Goal: Task Accomplishment & Management: Use online tool/utility

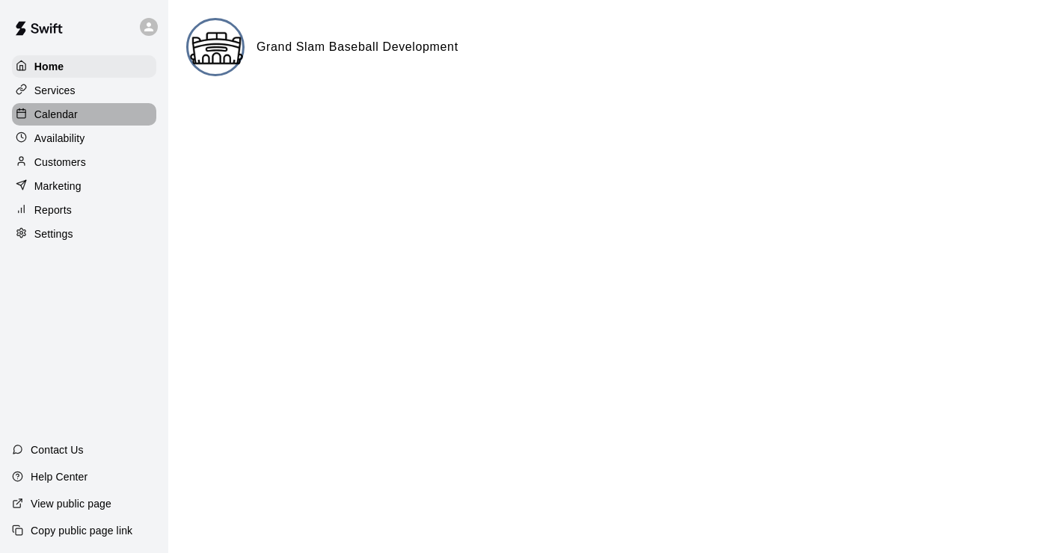
click at [75, 111] on p "Calendar" at bounding box center [55, 114] width 43 height 15
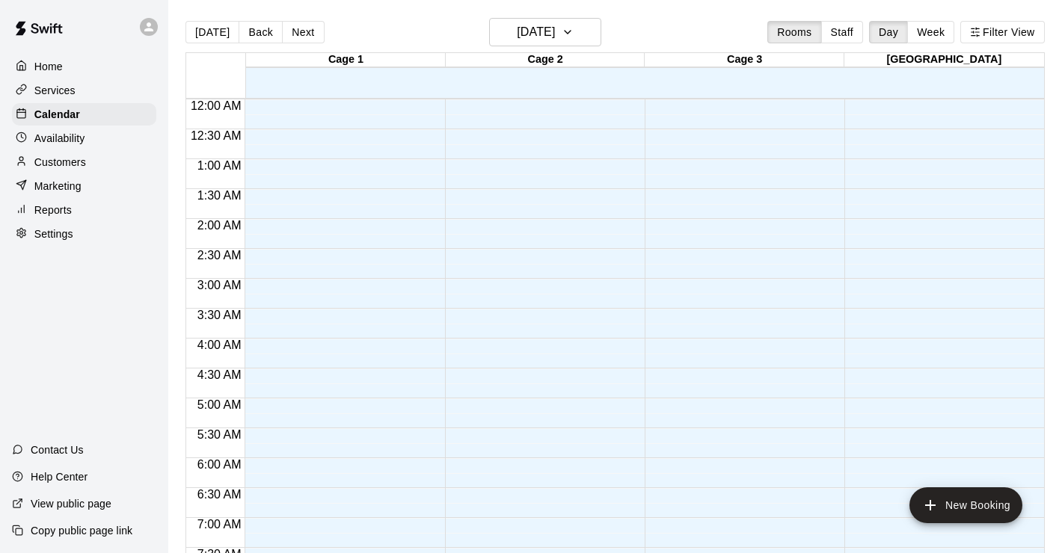
scroll to position [532, 0]
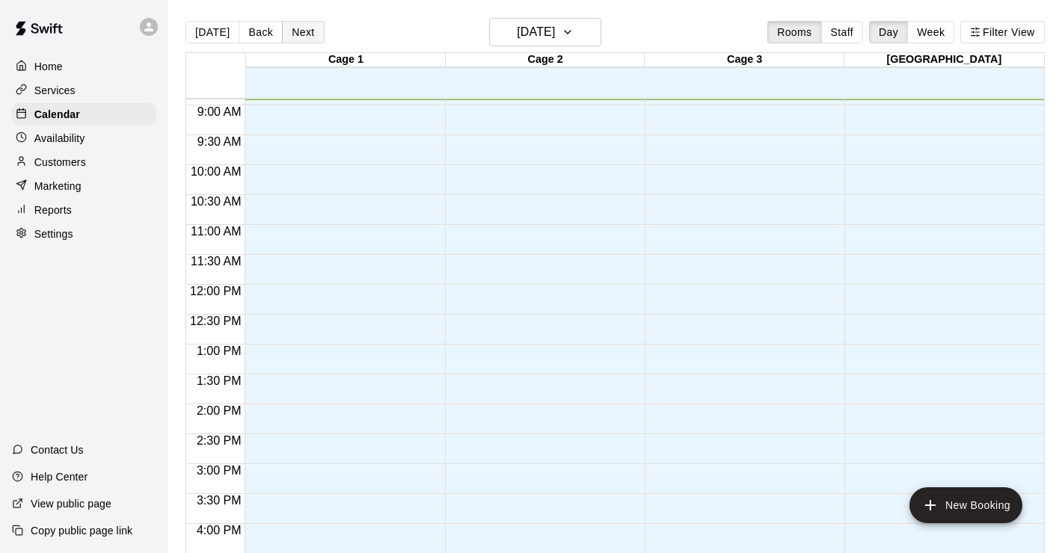
click at [301, 34] on button "Next" at bounding box center [303, 32] width 42 height 22
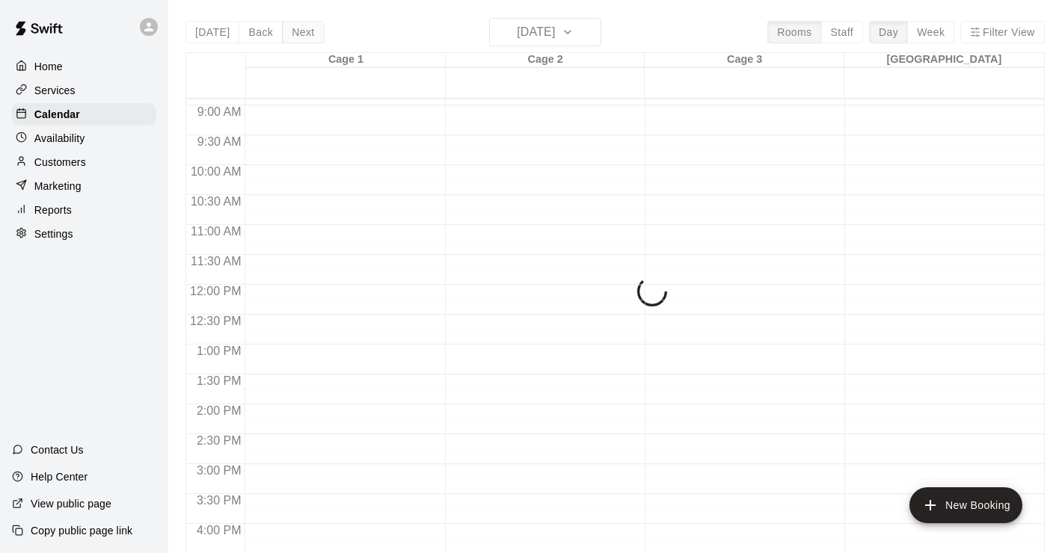
click at [301, 34] on div "[DATE] Back [DATE][DATE] Rooms Staff Day Week Filter View Cage 1 10 Fri Cage 2 …" at bounding box center [614, 294] width 859 height 553
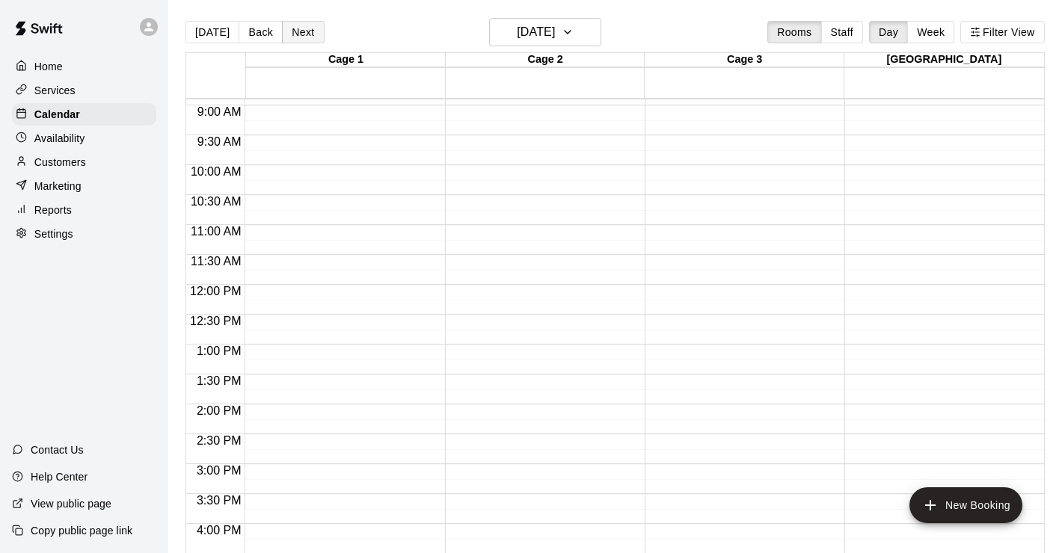
click at [301, 34] on button "Next" at bounding box center [303, 32] width 42 height 22
click at [303, 32] on button "Next" at bounding box center [303, 32] width 42 height 22
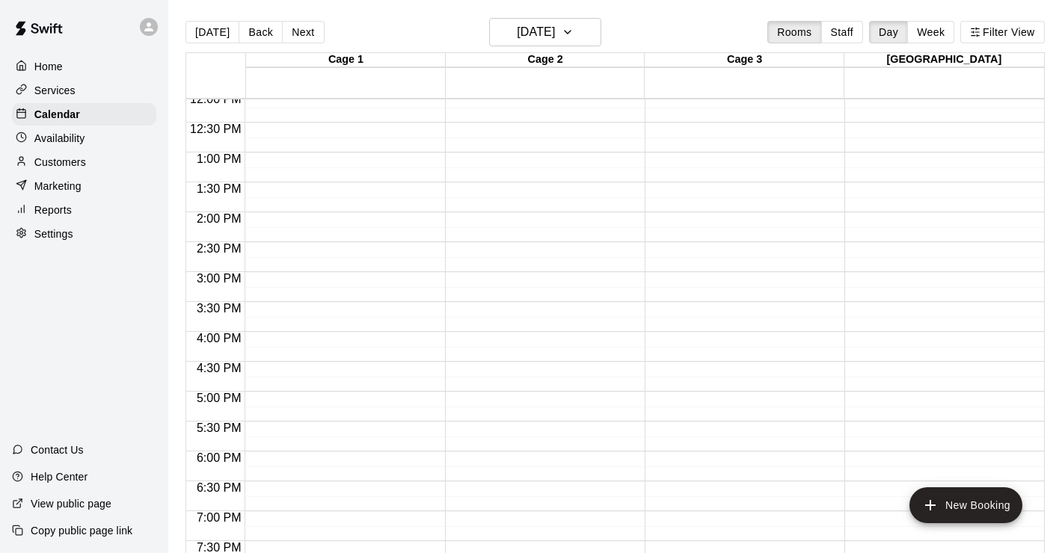
scroll to position [758, 0]
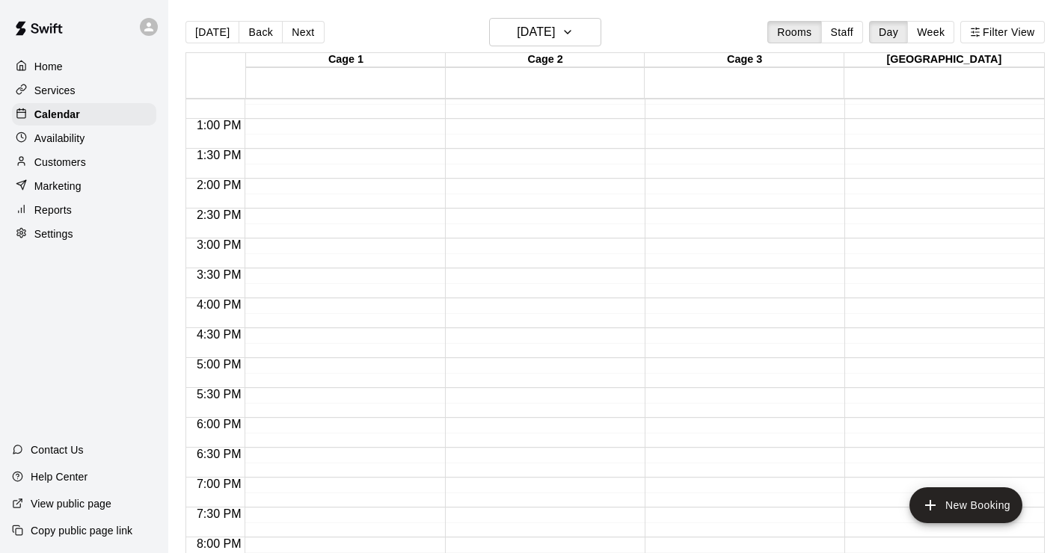
click at [326, 260] on div at bounding box center [341, 59] width 192 height 1436
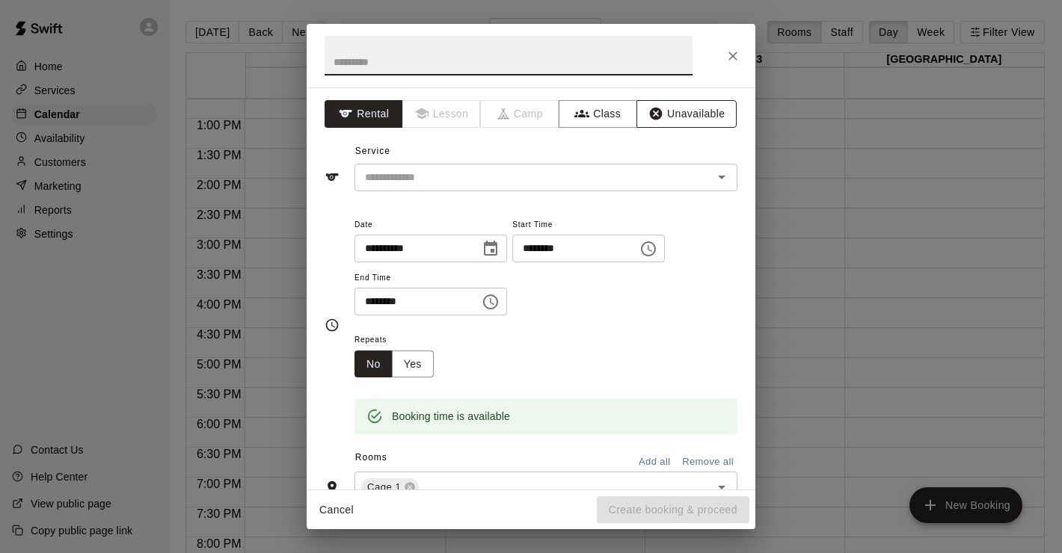
click at [695, 110] on button "Unavailable" at bounding box center [686, 114] width 100 height 28
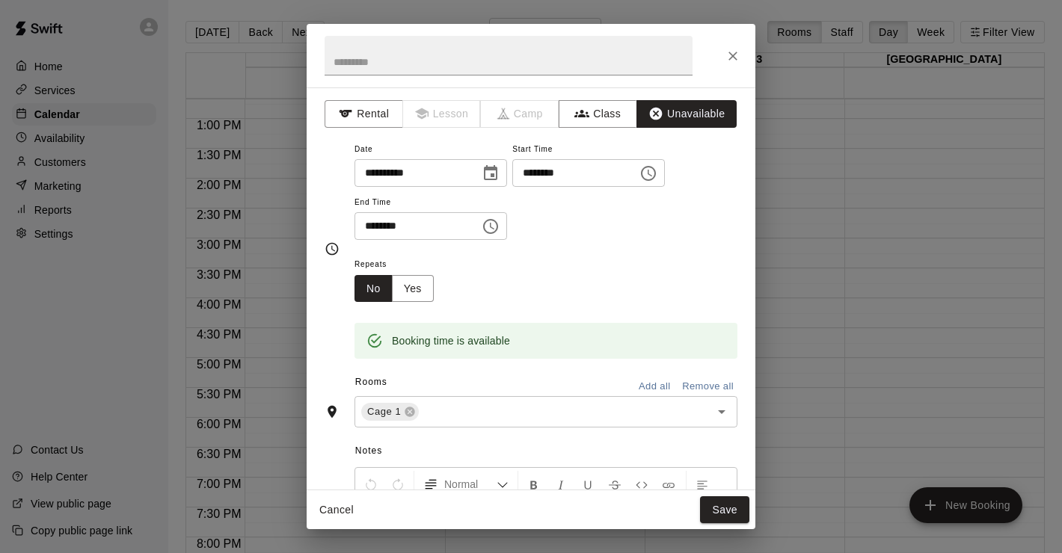
click at [578, 178] on input "********" at bounding box center [569, 173] width 115 height 28
click at [657, 176] on icon "Choose time, selected time is 3:15 PM" at bounding box center [648, 173] width 18 height 18
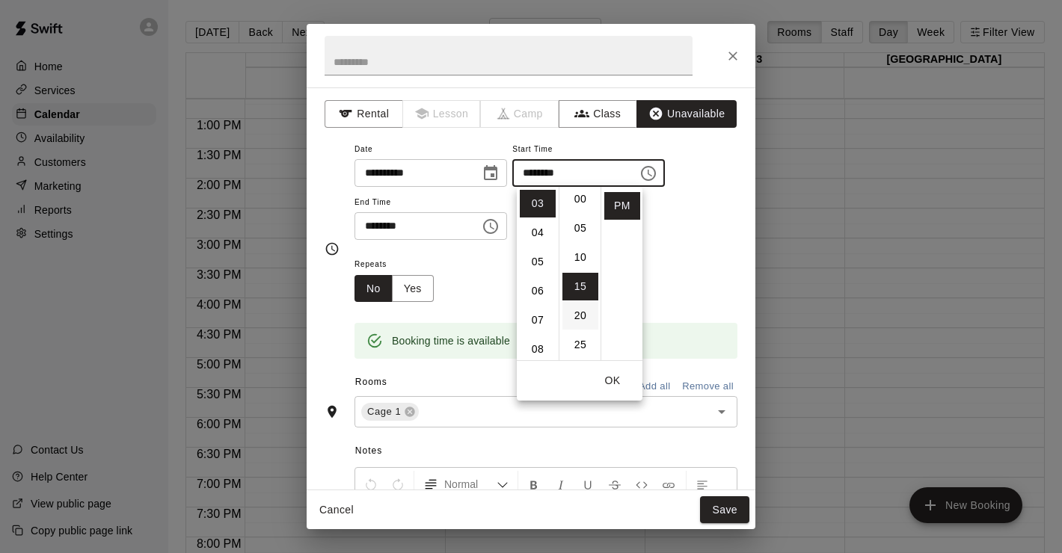
scroll to position [0, 0]
click at [585, 197] on li "00" at bounding box center [580, 204] width 36 height 28
type input "********"
click at [449, 224] on input "********" at bounding box center [411, 226] width 115 height 28
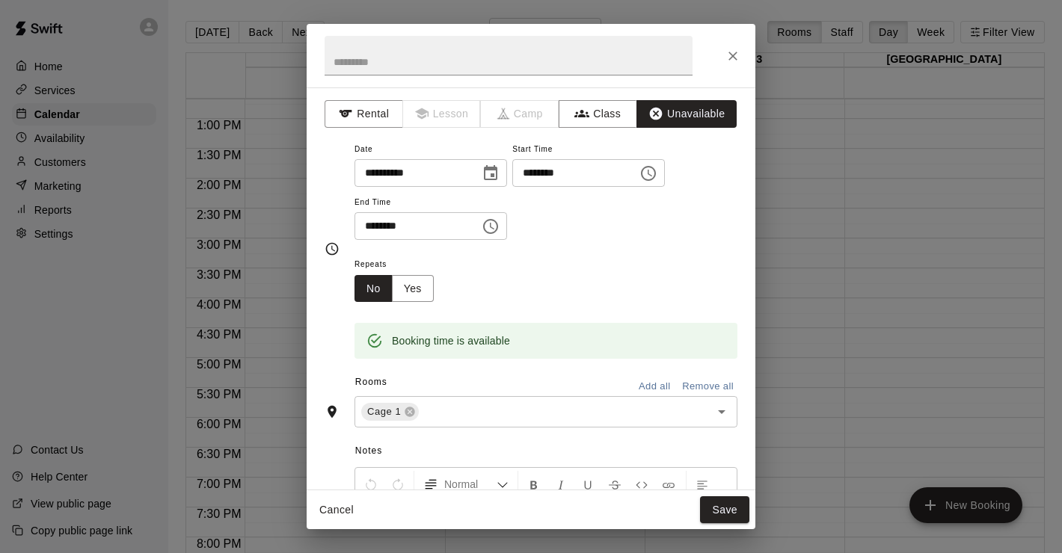
click at [498, 230] on icon "Choose time, selected time is 3:45 PM" at bounding box center [490, 226] width 15 height 15
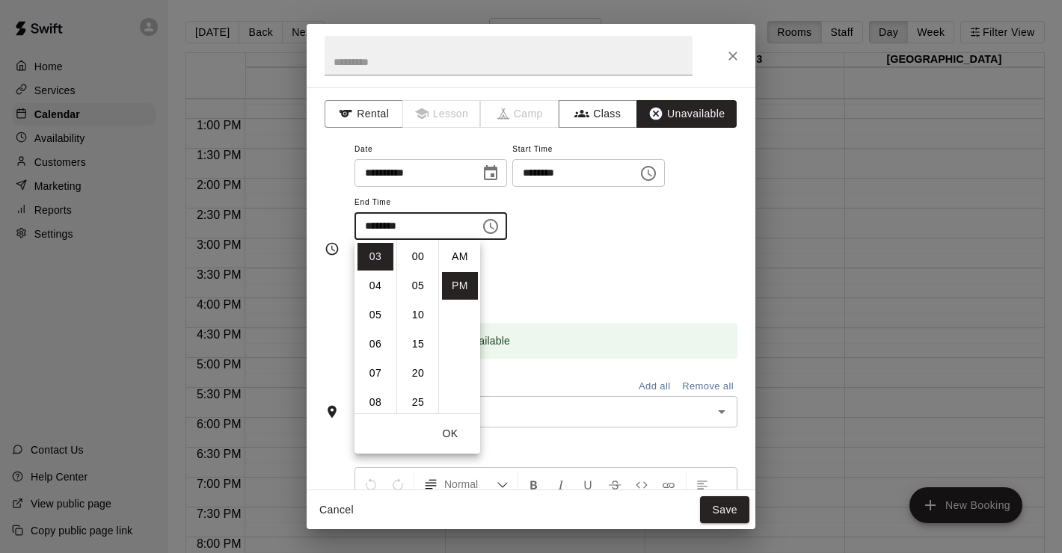
scroll to position [27, 0]
click at [377, 319] on li "05" at bounding box center [375, 315] width 36 height 28
click at [419, 262] on li "00" at bounding box center [418, 257] width 36 height 28
type input "********"
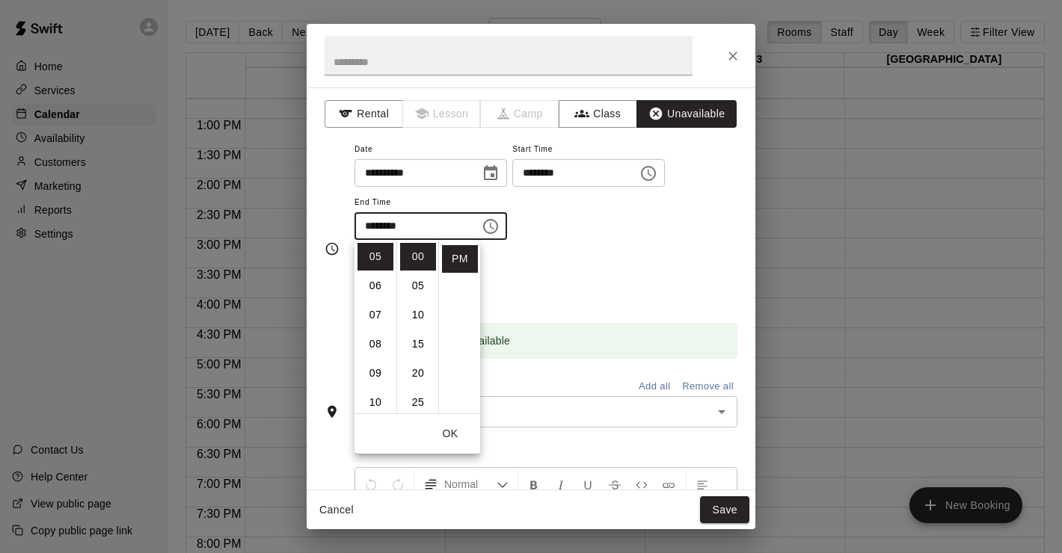
click at [454, 431] on button "OK" at bounding box center [450, 434] width 48 height 28
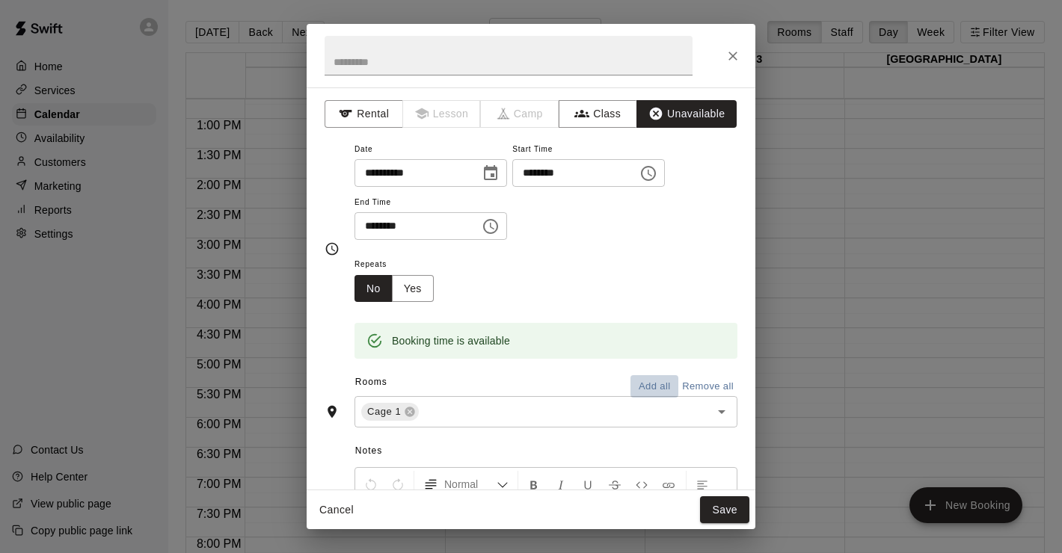
click at [664, 390] on button "Add all" at bounding box center [654, 386] width 48 height 23
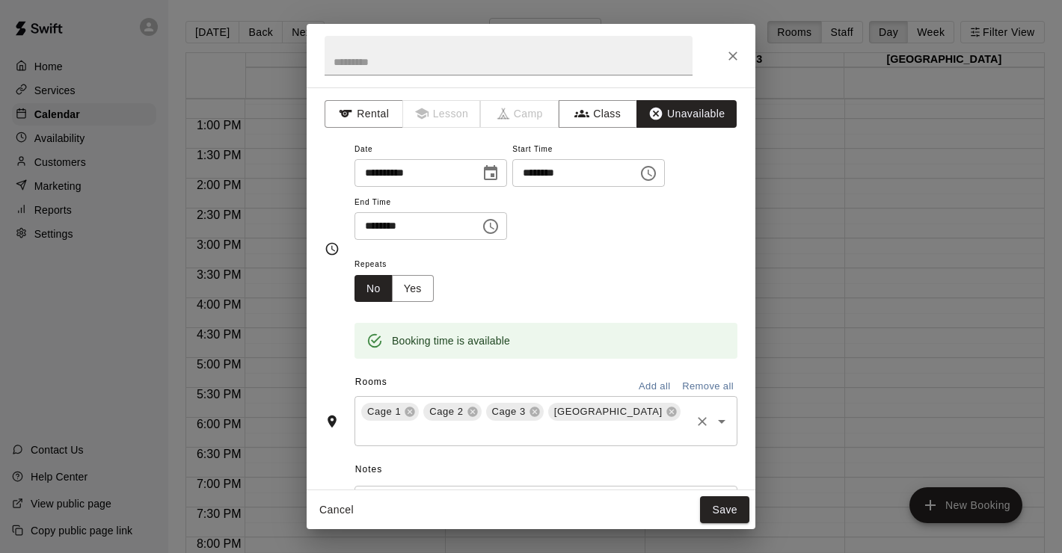
click at [666, 414] on icon at bounding box center [671, 413] width 10 height 10
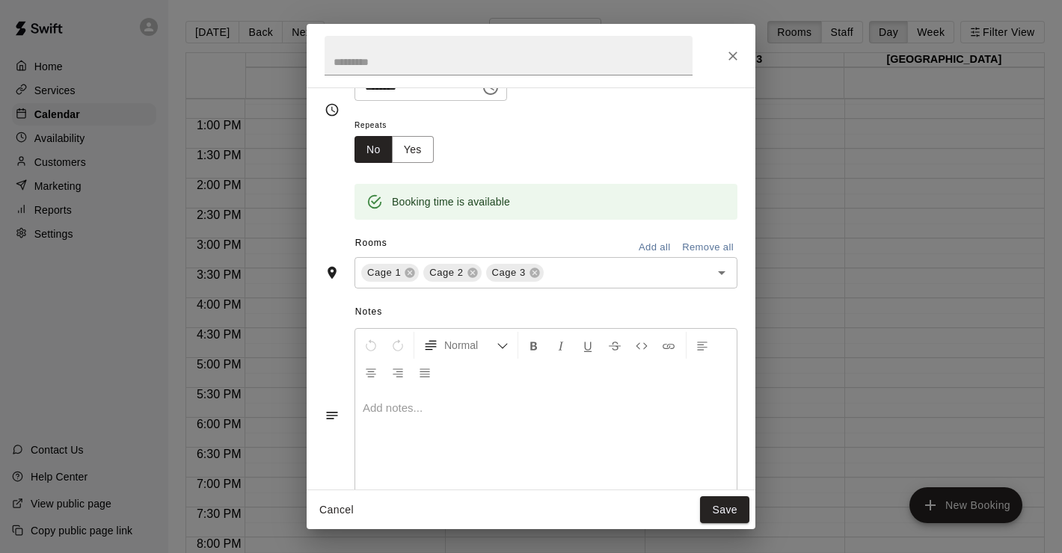
scroll to position [179, 0]
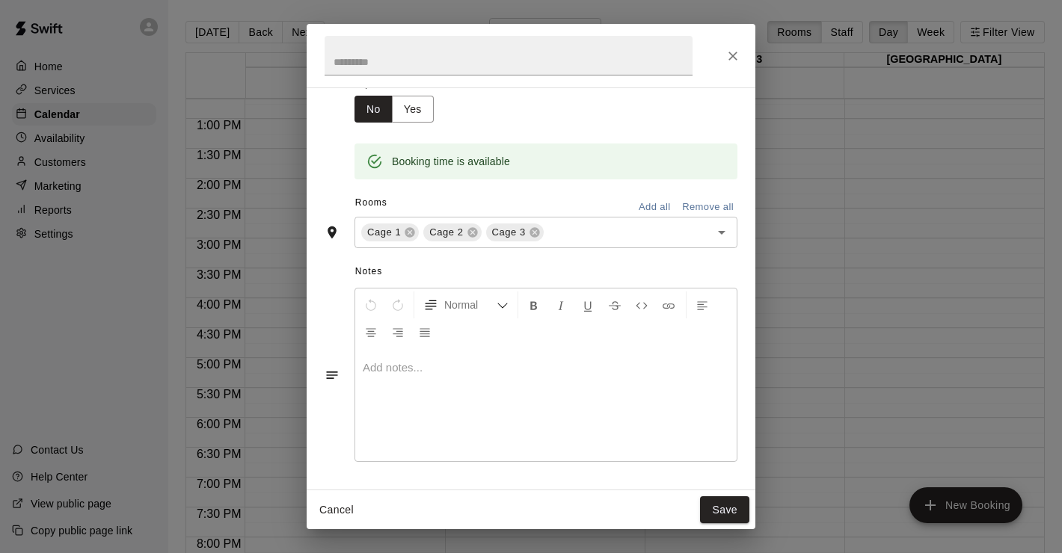
click at [511, 401] on div at bounding box center [545, 405] width 381 height 112
click at [730, 506] on button "Save" at bounding box center [724, 510] width 49 height 28
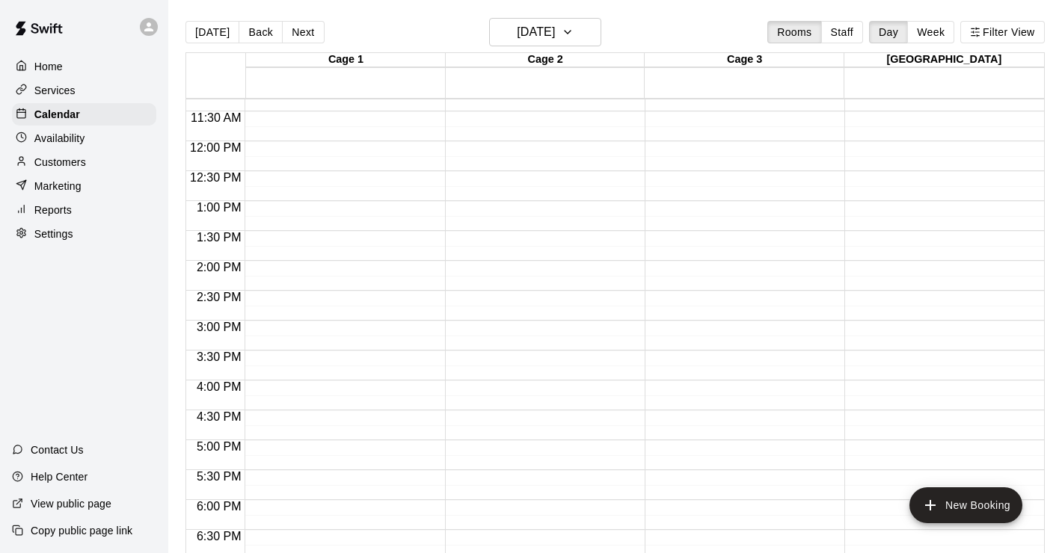
scroll to position [671, 0]
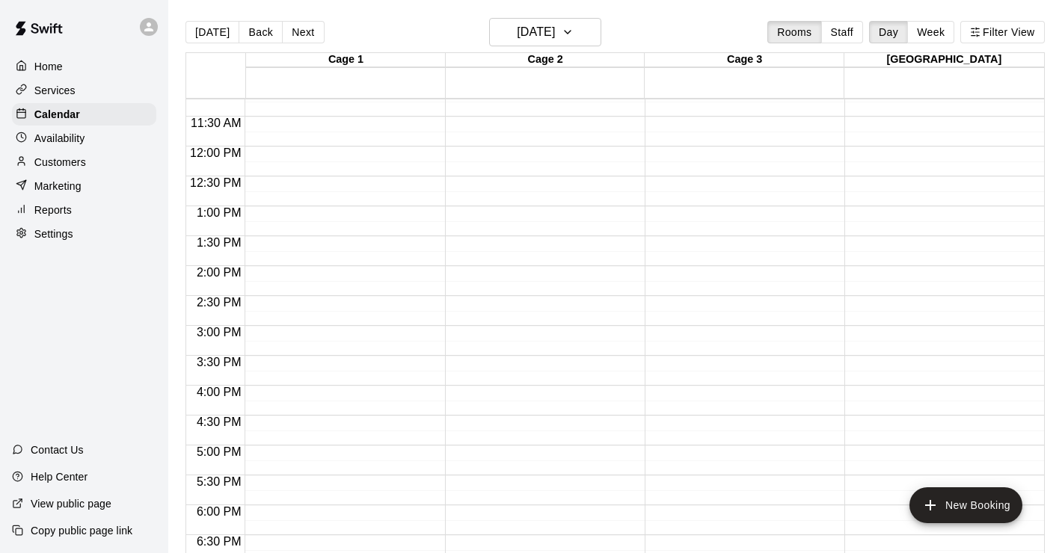
click at [372, 321] on div at bounding box center [341, 147] width 192 height 1436
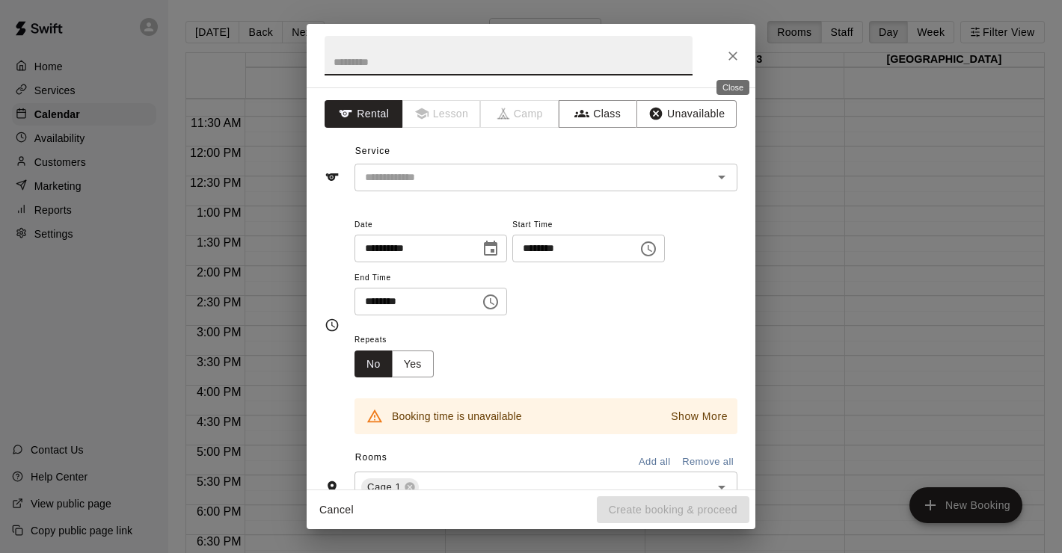
click at [728, 61] on icon "Close" at bounding box center [732, 56] width 15 height 15
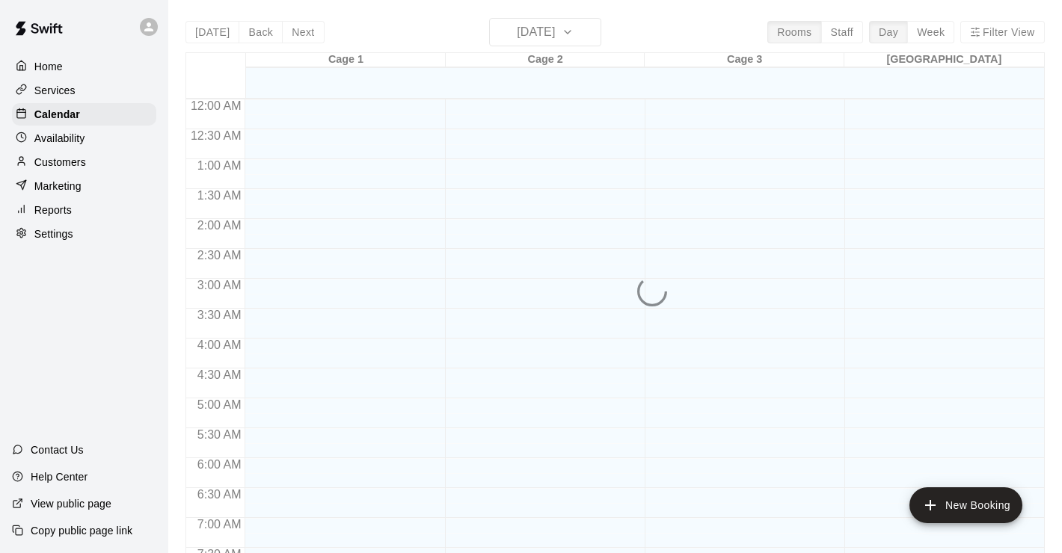
scroll to position [533, 0]
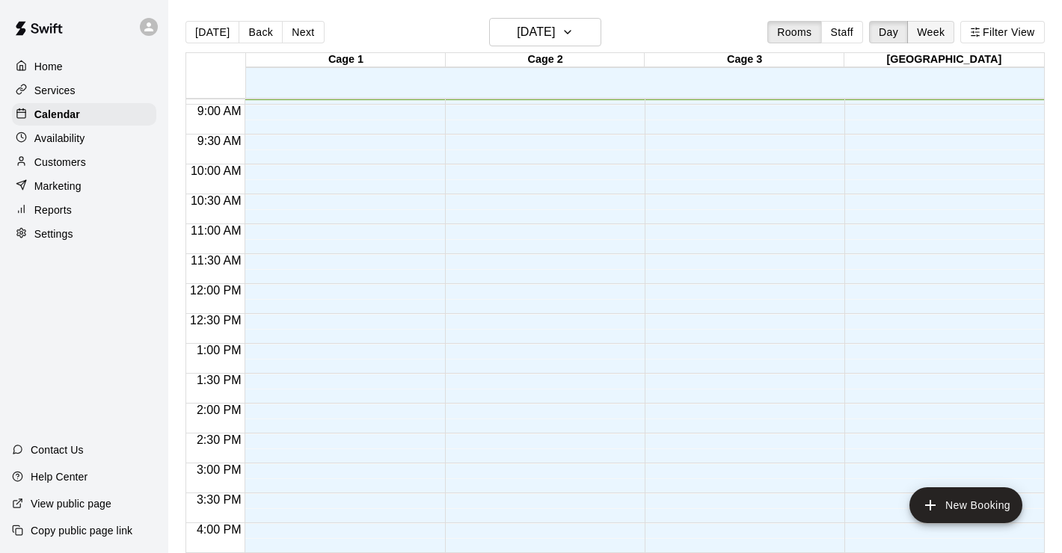
click at [942, 37] on button "Week" at bounding box center [930, 32] width 47 height 22
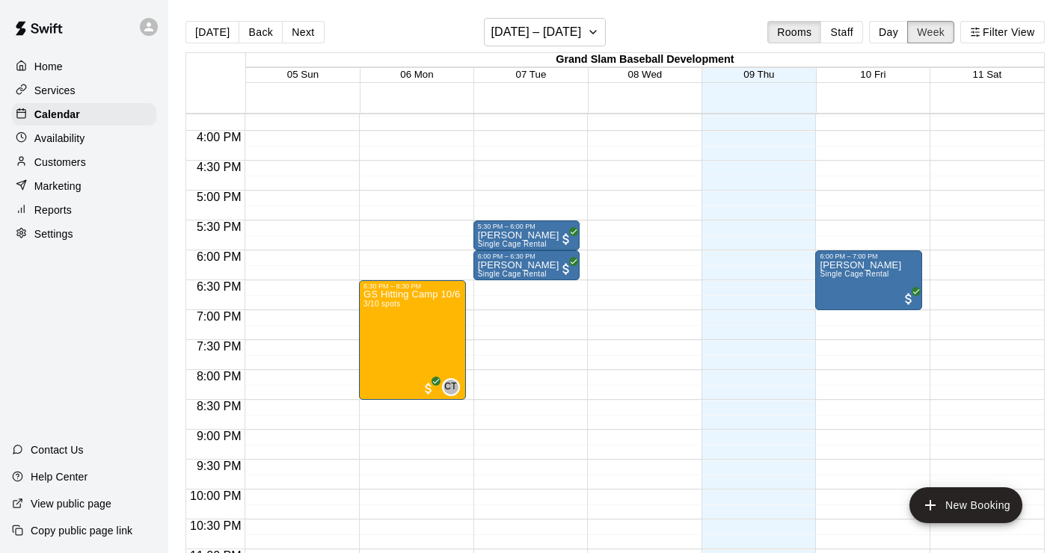
scroll to position [941, 0]
click at [308, 38] on button "Next" at bounding box center [303, 32] width 42 height 22
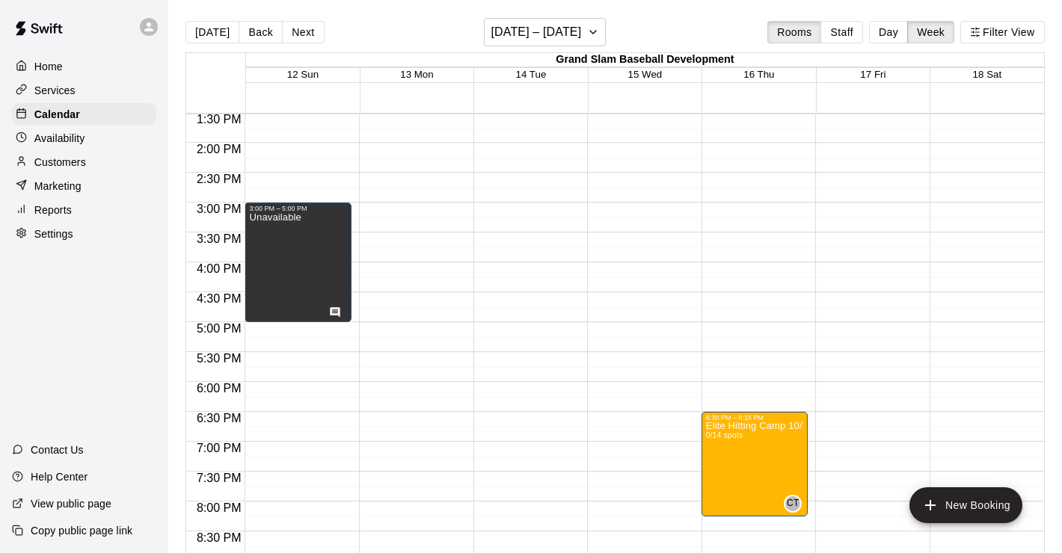
scroll to position [808, 0]
click at [253, 27] on button "Back" at bounding box center [261, 32] width 44 height 22
